Goal: Task Accomplishment & Management: Use online tool/utility

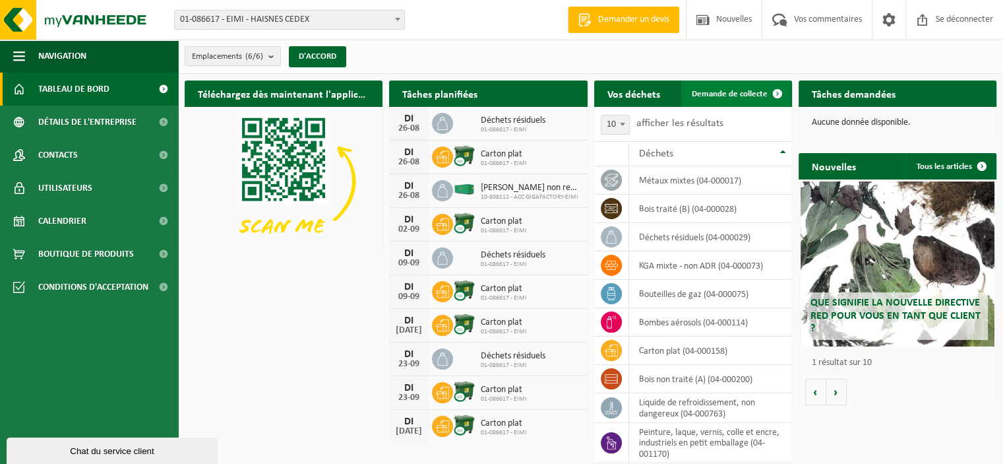
click at [724, 92] on font "Demande de collecte" at bounding box center [730, 94] width 76 height 9
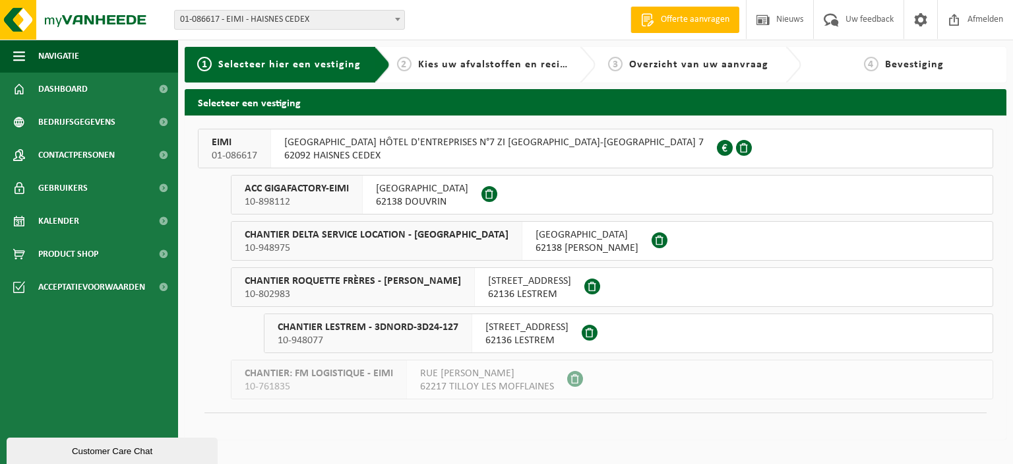
click at [311, 208] on span "10-898112" at bounding box center [297, 201] width 104 height 13
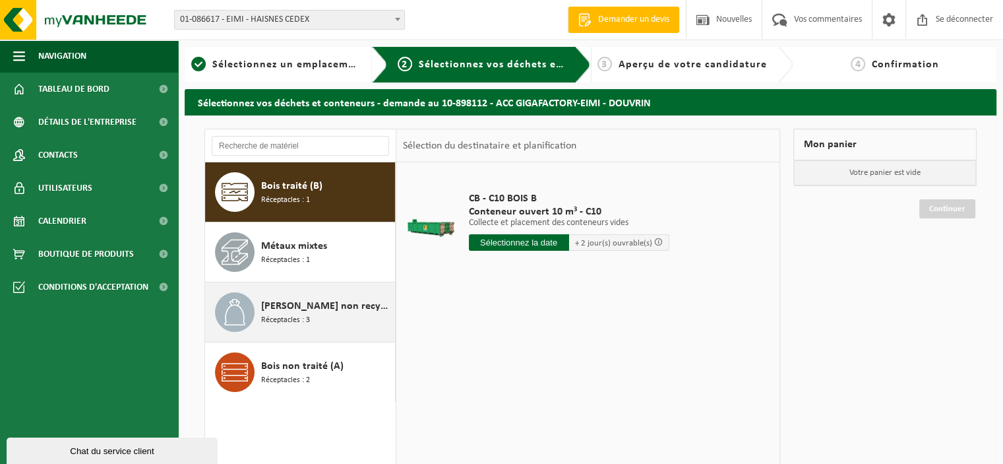
click at [329, 319] on div "Déchet non recyclable, techniquement incombustible (combustible) Réceptacles : 3" at bounding box center [326, 312] width 131 height 40
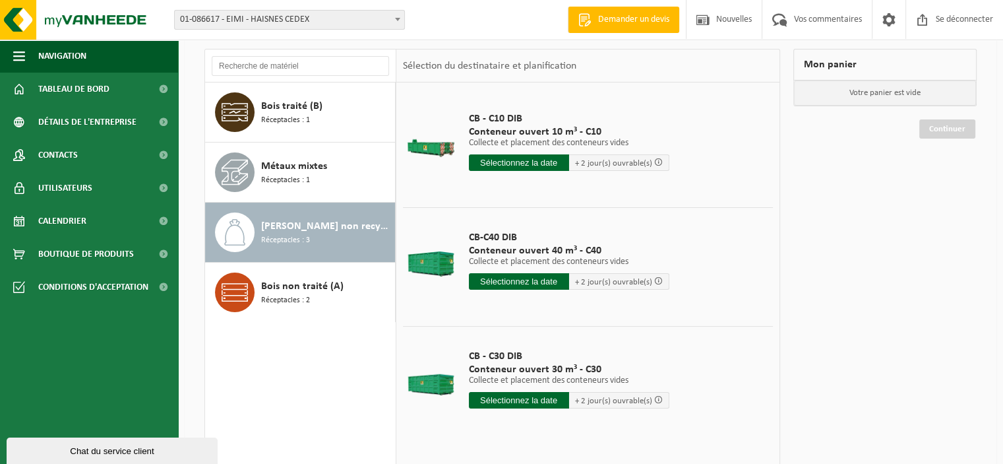
scroll to position [179, 0]
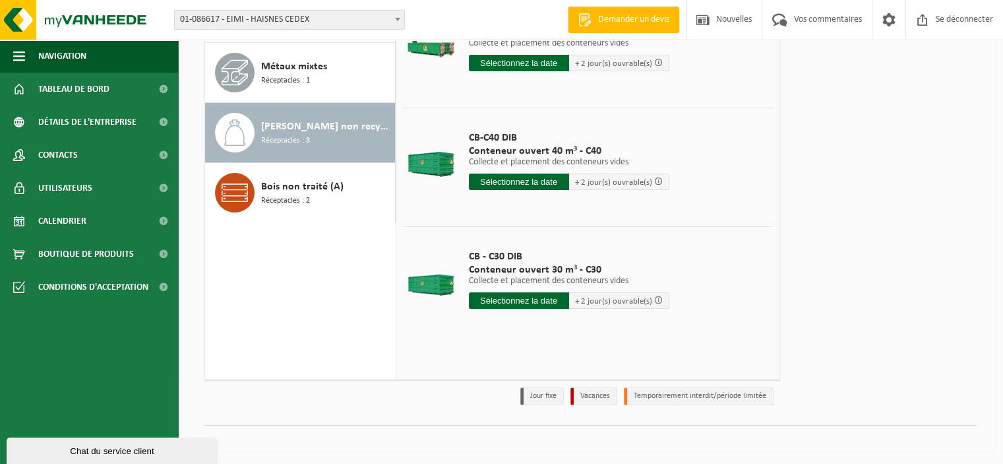
click at [515, 303] on input "text" at bounding box center [519, 300] width 100 height 16
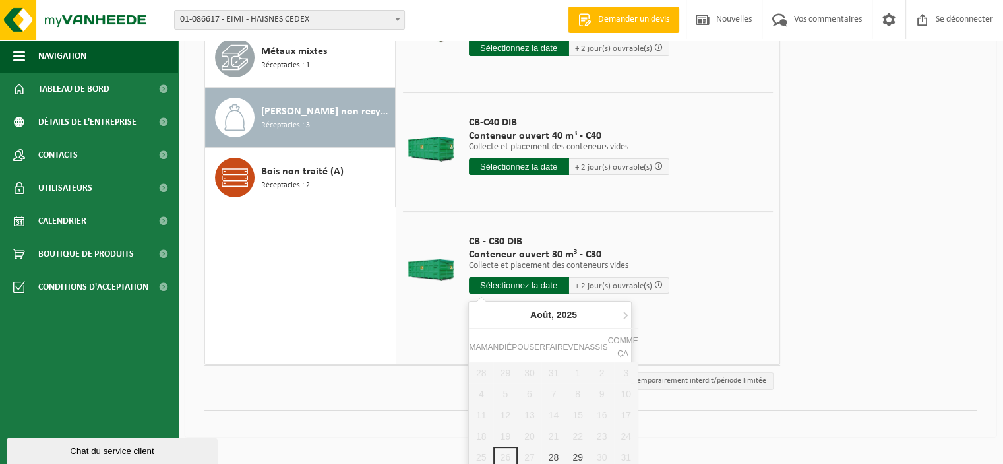
scroll to position [199, 0]
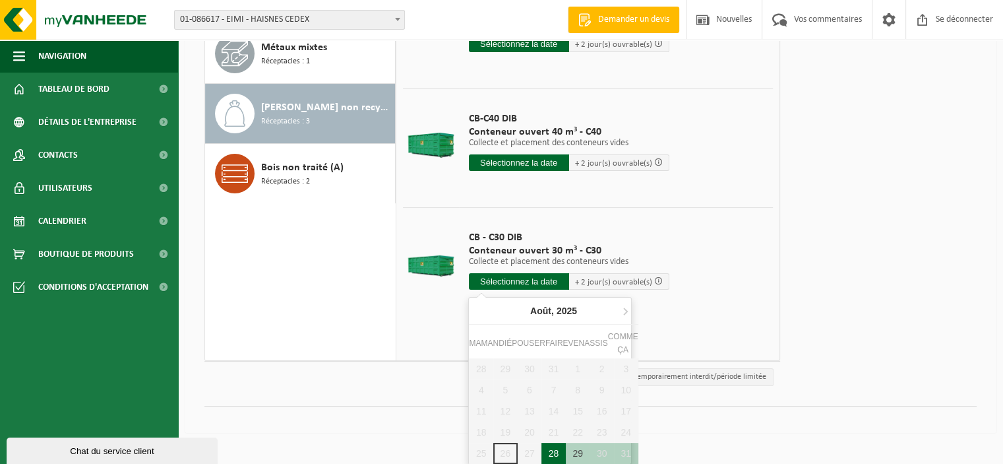
click at [548, 453] on div "28" at bounding box center [554, 453] width 24 height 21
type input "Van 2025-08-28"
type input "2025-08-28"
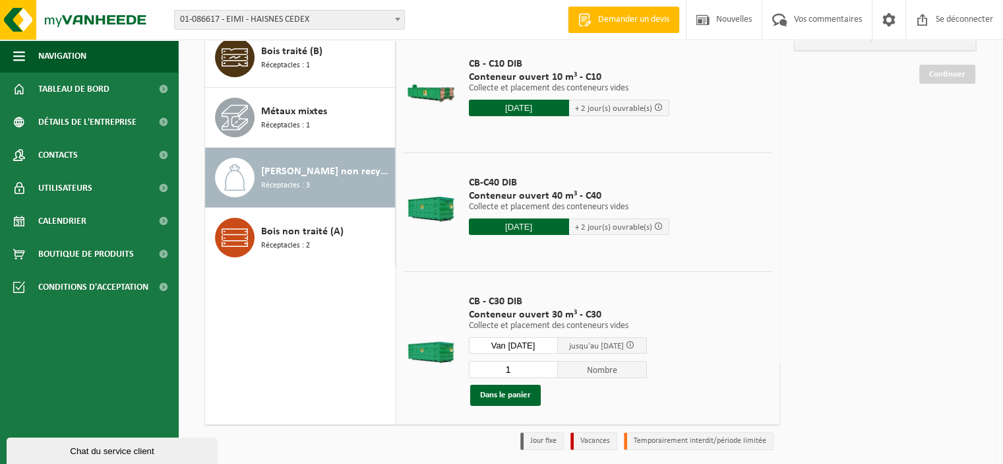
scroll to position [113, 0]
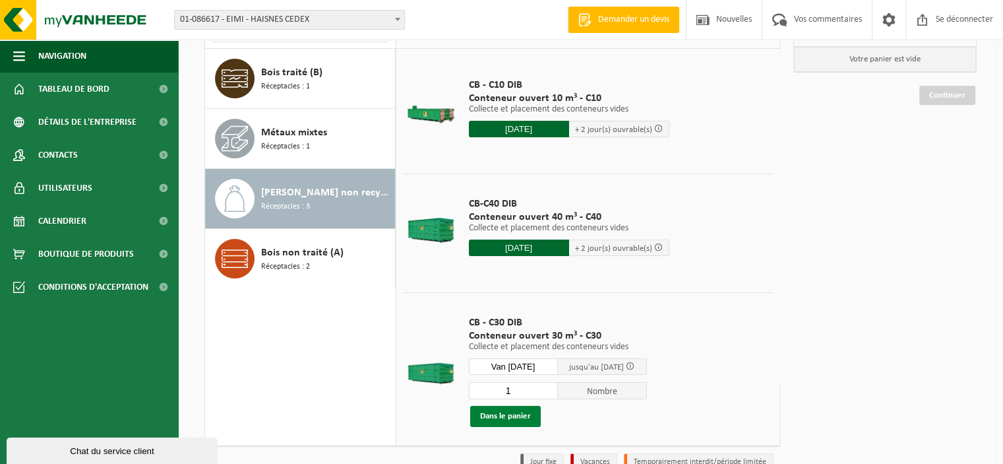
click at [528, 416] on font "Dans le panier" at bounding box center [505, 416] width 51 height 9
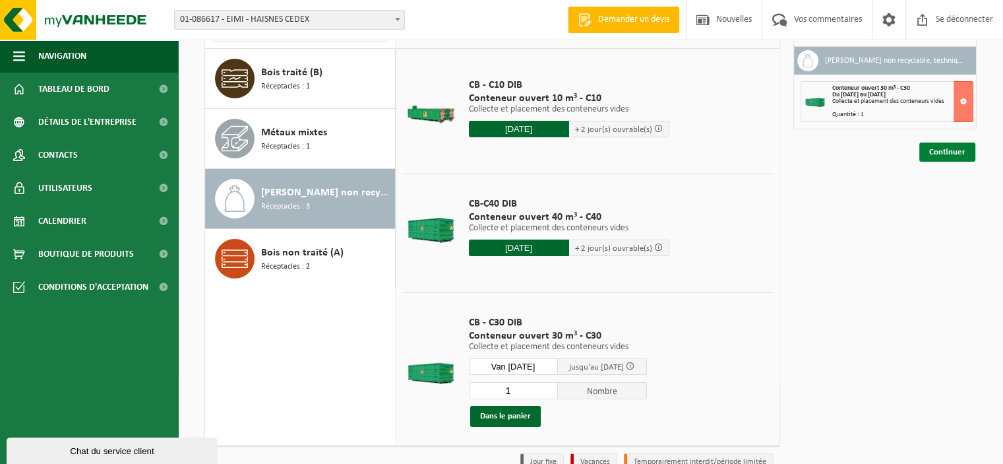
click at [963, 157] on link "Continuer" at bounding box center [948, 151] width 56 height 19
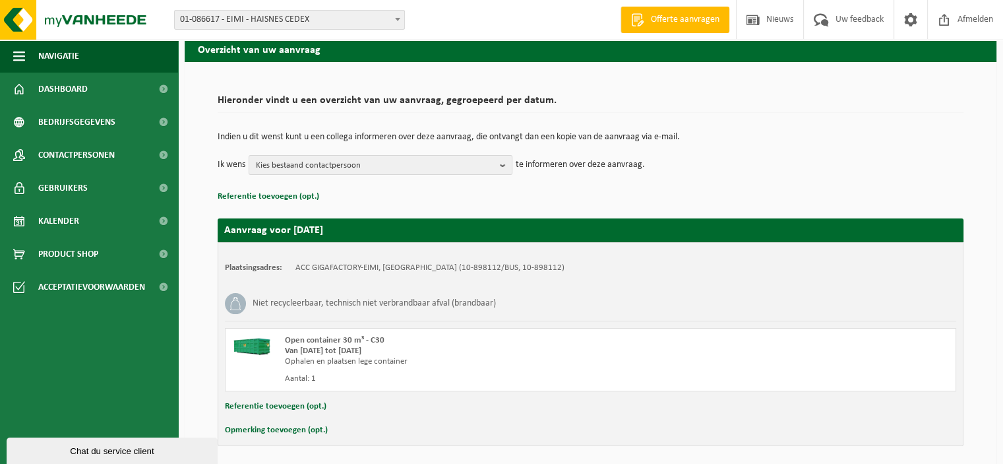
scroll to position [101, 0]
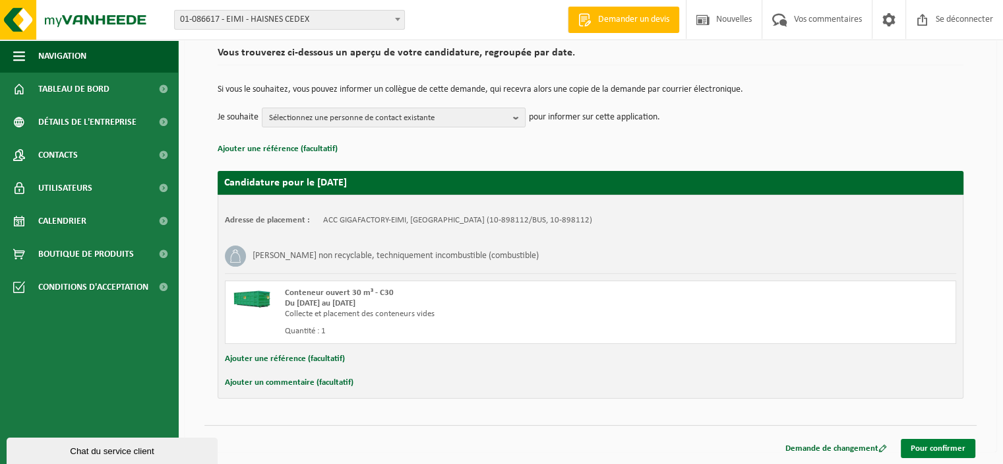
click at [947, 447] on font "Pour confirmer" at bounding box center [938, 448] width 55 height 9
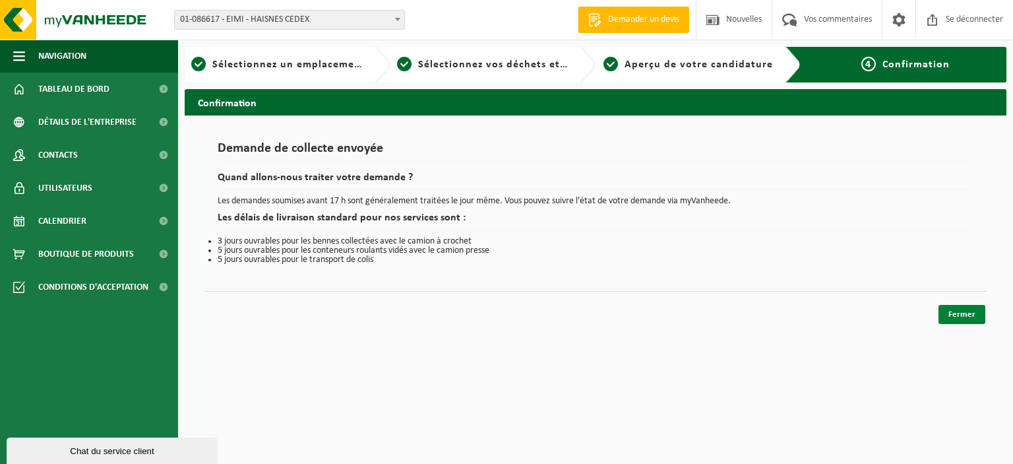
click at [969, 319] on link "Fermer" at bounding box center [962, 314] width 47 height 19
